Goal: Information Seeking & Learning: Learn about a topic

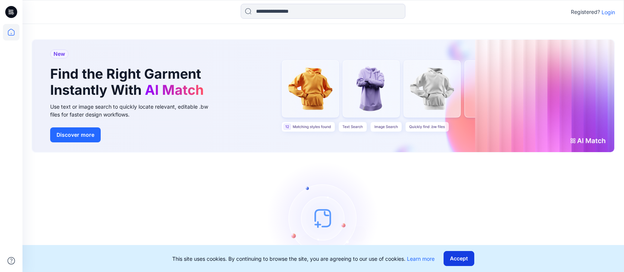
click at [458, 261] on button "Accept" at bounding box center [459, 258] width 31 height 15
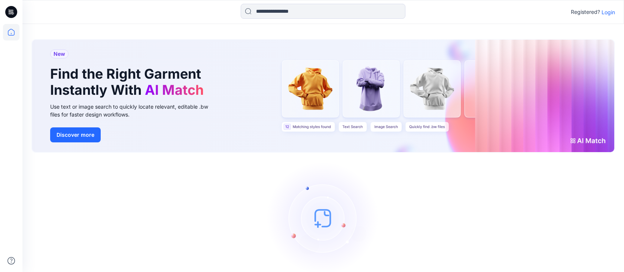
click at [606, 12] on p "Login" at bounding box center [608, 12] width 13 height 8
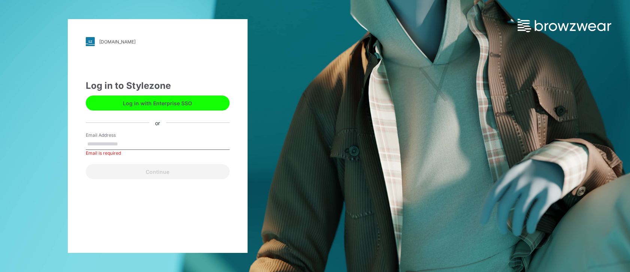
click at [197, 147] on input "Email Address" at bounding box center [158, 144] width 144 height 11
type input "**********"
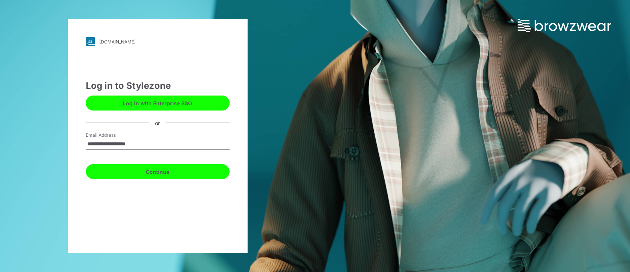
click at [172, 171] on button "Continue" at bounding box center [158, 171] width 144 height 15
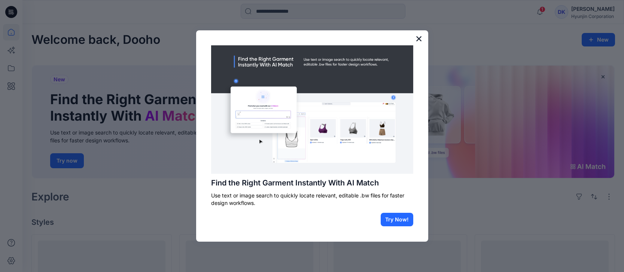
click at [421, 36] on button "×" at bounding box center [419, 39] width 7 height 12
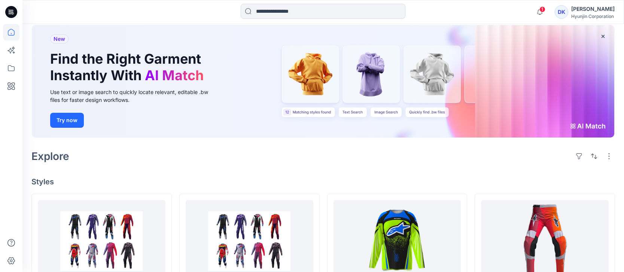
scroll to position [112, 0]
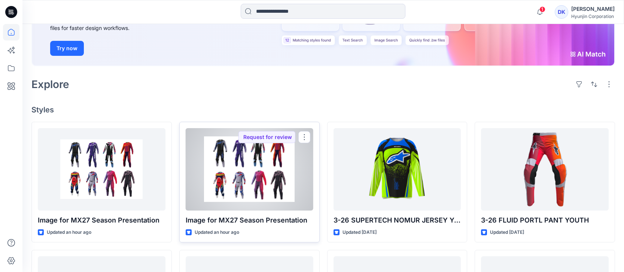
click at [259, 179] on div at bounding box center [250, 169] width 128 height 82
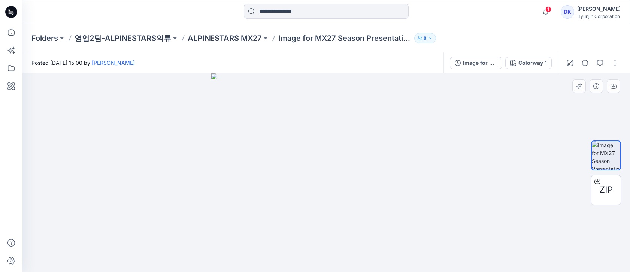
click at [243, 122] on img at bounding box center [326, 172] width 230 height 199
click at [541, 61] on div "Colorway 1" at bounding box center [532, 63] width 28 height 8
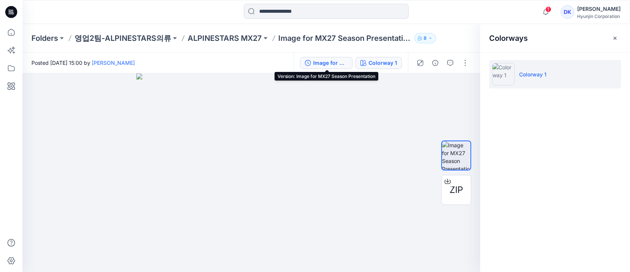
click at [329, 64] on div "Image for MX27 Season Presentation" at bounding box center [330, 63] width 34 height 8
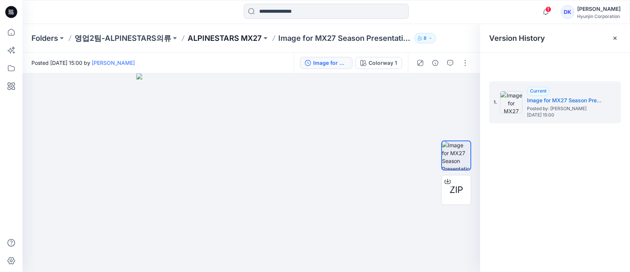
click at [220, 42] on p "ALPINESTARS MX27" at bounding box center [225, 38] width 74 height 10
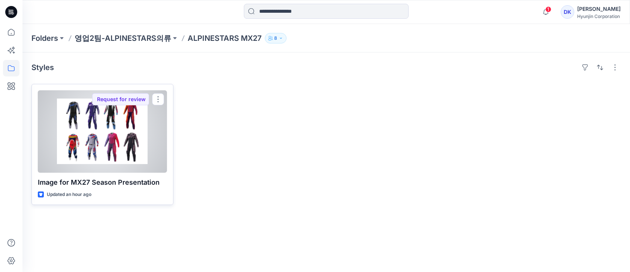
click at [128, 113] on div at bounding box center [102, 131] width 129 height 82
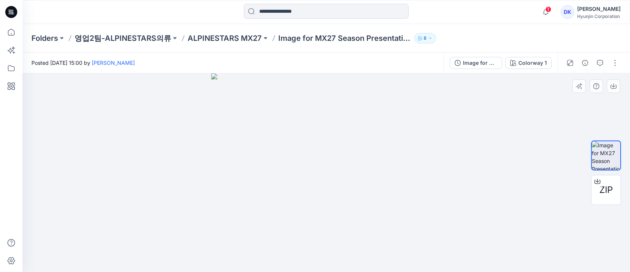
click at [305, 147] on img at bounding box center [326, 172] width 230 height 199
click at [611, 182] on div "ZIP" at bounding box center [606, 190] width 30 height 30
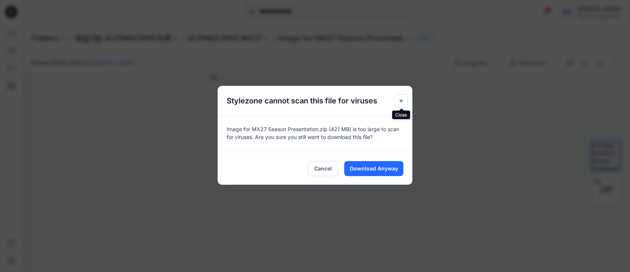
click at [399, 99] on icon "Close" at bounding box center [401, 101] width 6 height 6
